Goal: Find specific page/section: Find specific page/section

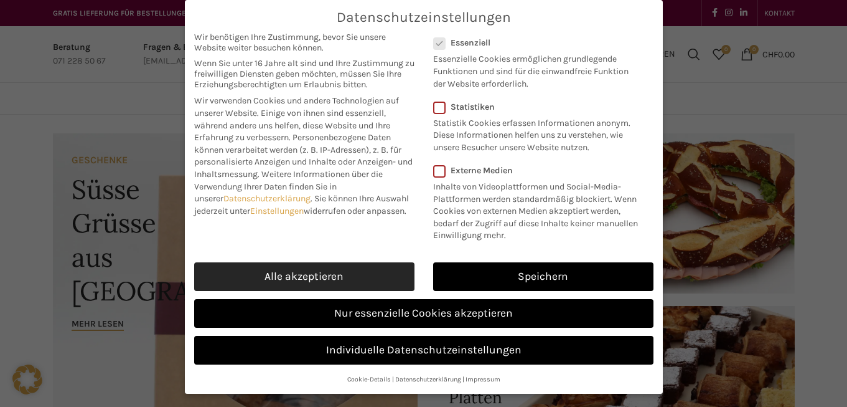
click at [345, 272] on link "Alle akzeptieren" at bounding box center [304, 276] width 220 height 29
checkbox input "true"
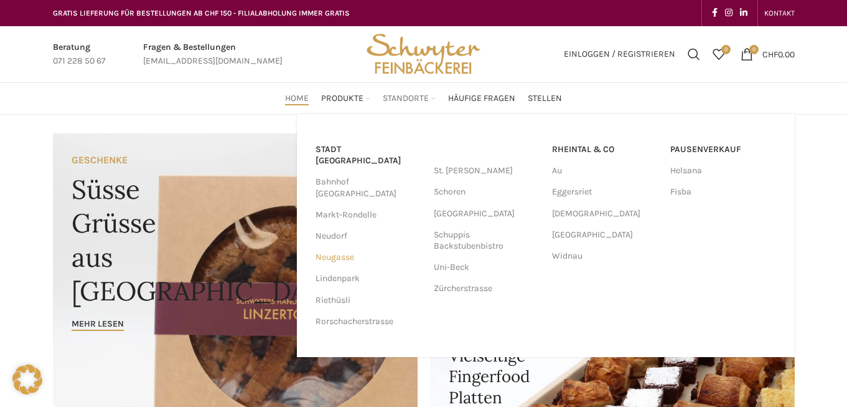
click at [317, 247] on link "Neugasse" at bounding box center [369, 257] width 106 height 21
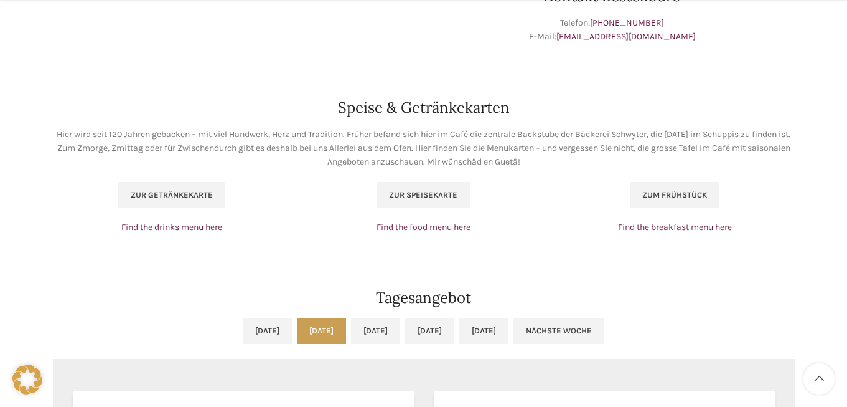
scroll to position [809, 0]
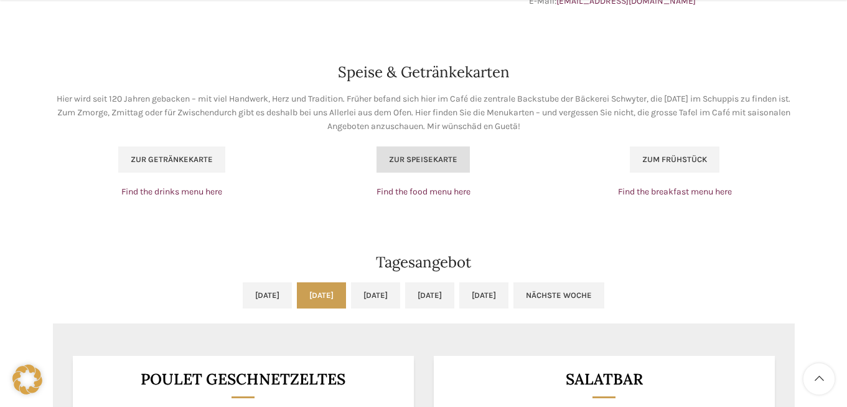
click at [409, 162] on span "Zur Speisekarte" at bounding box center [423, 159] width 68 height 10
